Goal: Task Accomplishment & Management: Manage account settings

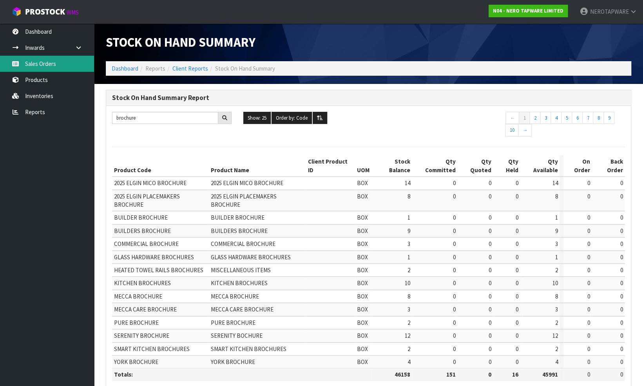
click at [38, 63] on link "Sales Orders" at bounding box center [47, 64] width 94 height 16
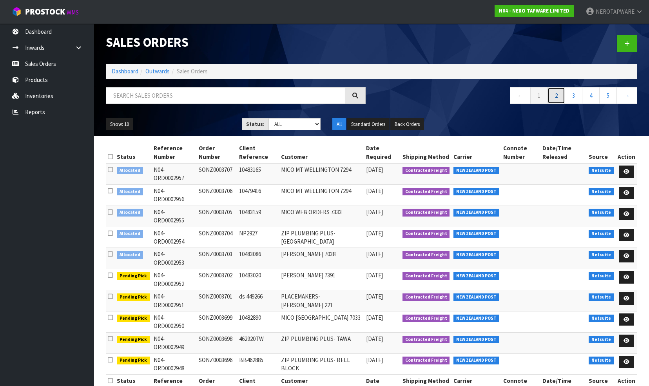
click at [560, 95] on link "2" at bounding box center [557, 95] width 18 height 17
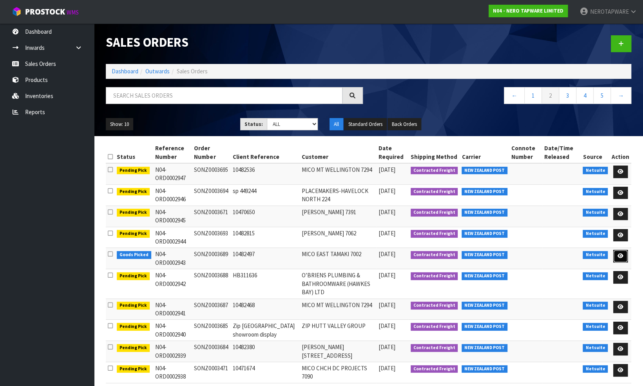
click at [621, 253] on icon at bounding box center [621, 255] width 6 height 5
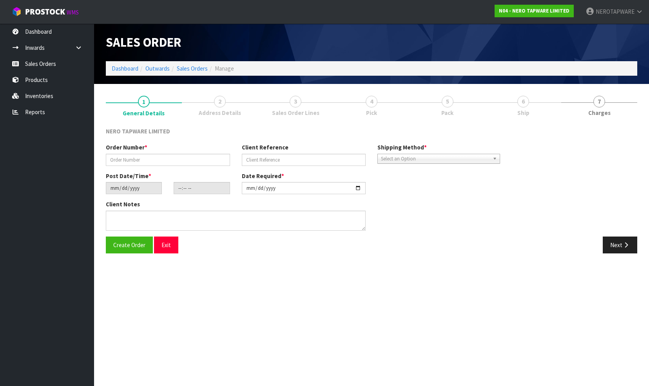
type input "SONZ0003689"
type input "10482497"
type input "[DATE]"
type input "08:00:06.000"
type input "[DATE]"
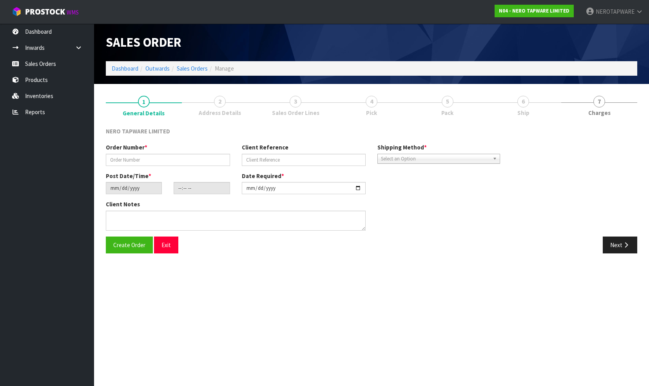
type textarea "CUSTOMER PICK UP 22/09 PLEASE PACK THIS SEPARATELY ANRFW009BG, CUSTOMER WILL CO…"
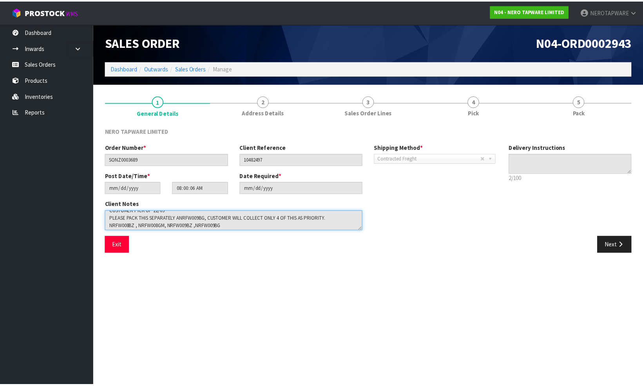
scroll to position [7, 0]
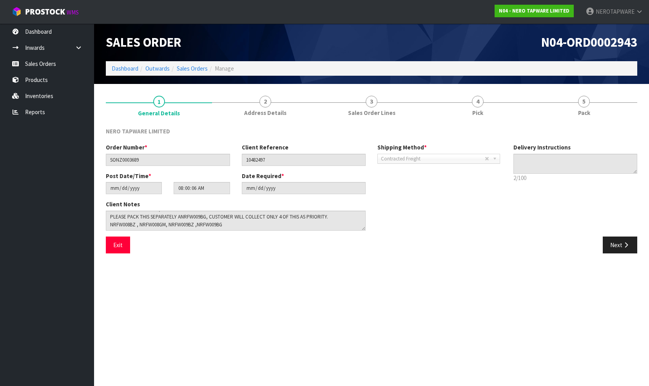
click at [421, 228] on div "Client Notes" at bounding box center [304, 218] width 408 height 36
click at [27, 61] on link "Sales Orders" at bounding box center [47, 64] width 94 height 16
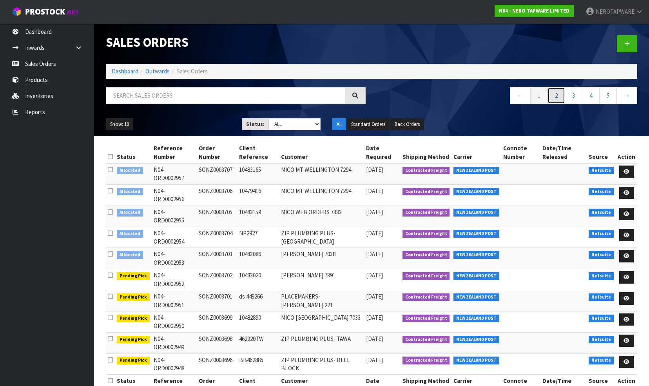
click at [554, 96] on link "2" at bounding box center [557, 95] width 18 height 17
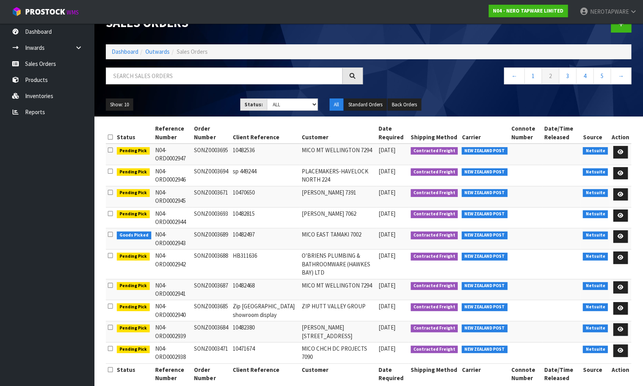
scroll to position [30, 0]
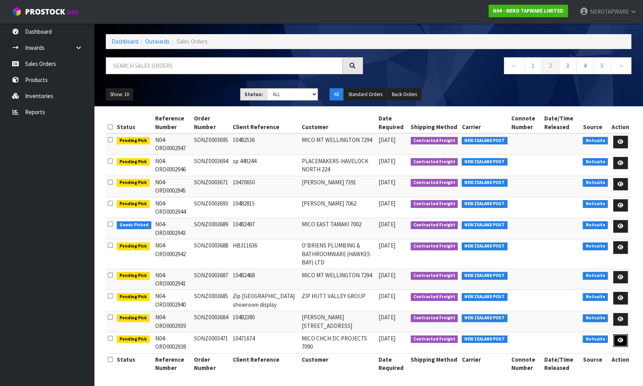
click at [623, 338] on icon at bounding box center [621, 340] width 6 height 5
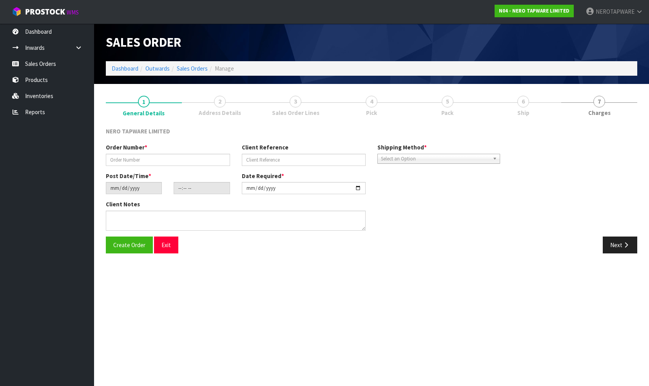
type input "SONZ0003471"
type input "10471674"
type input "[DATE]"
type input "15:45:06.000"
type input "[DATE]"
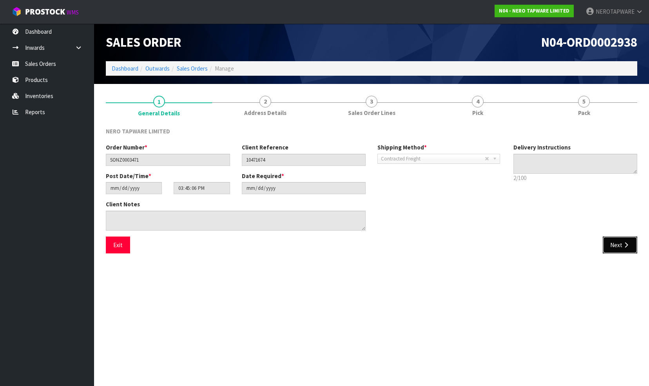
click at [618, 245] on button "Next" at bounding box center [620, 244] width 34 height 17
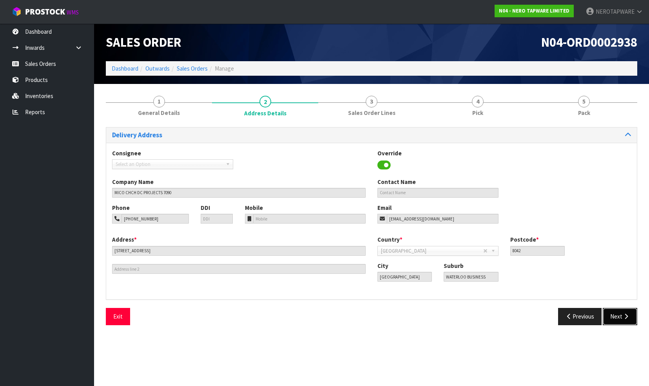
click at [612, 315] on button "Next" at bounding box center [620, 316] width 34 height 17
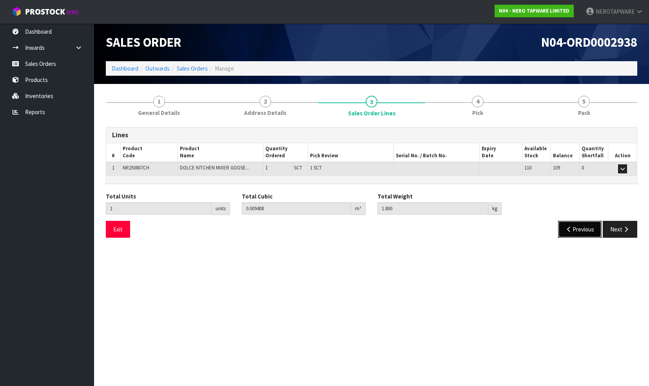
click at [574, 227] on button "Previous" at bounding box center [580, 229] width 44 height 17
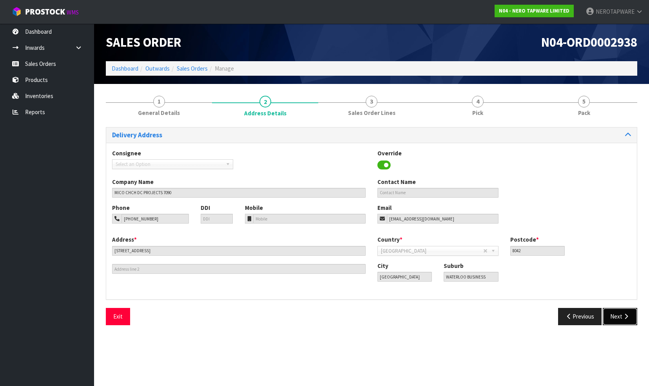
click at [620, 314] on button "Next" at bounding box center [620, 316] width 34 height 17
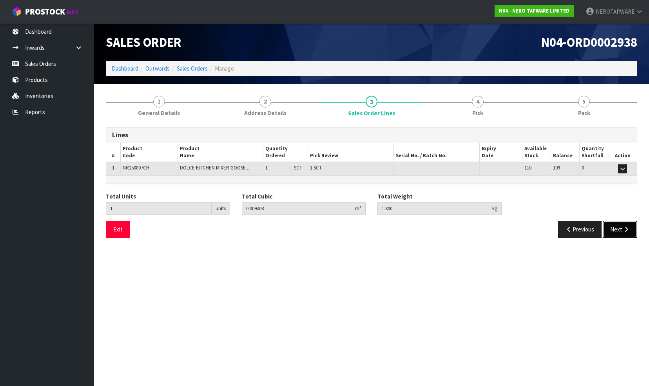
click at [616, 227] on button "Next" at bounding box center [620, 229] width 34 height 17
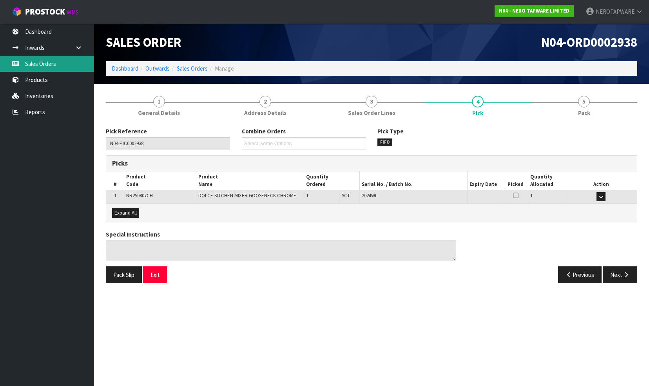
click at [51, 65] on link "Sales Orders" at bounding box center [47, 64] width 94 height 16
